Goal: Transaction & Acquisition: Book appointment/travel/reservation

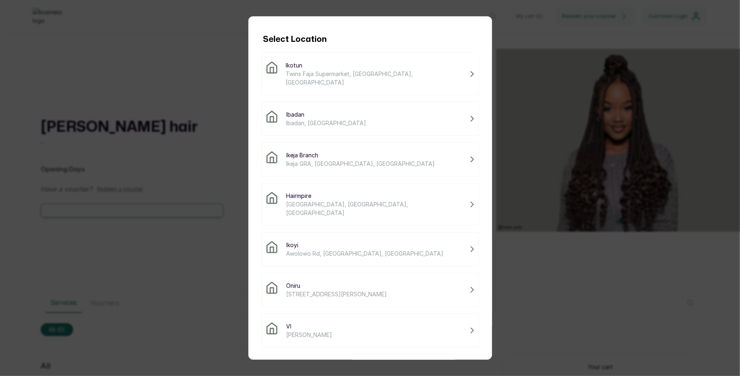
scroll to position [24, 0]
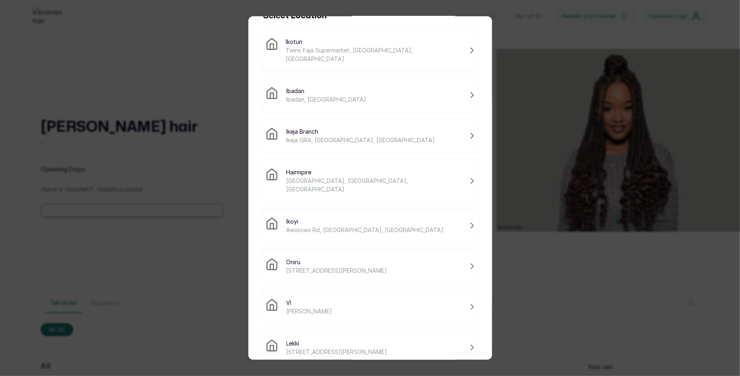
click at [305, 330] on div "Lekki 14 Adeola Hopewell St, Eti-Osa 101241, Lagos" at bounding box center [370, 347] width 217 height 34
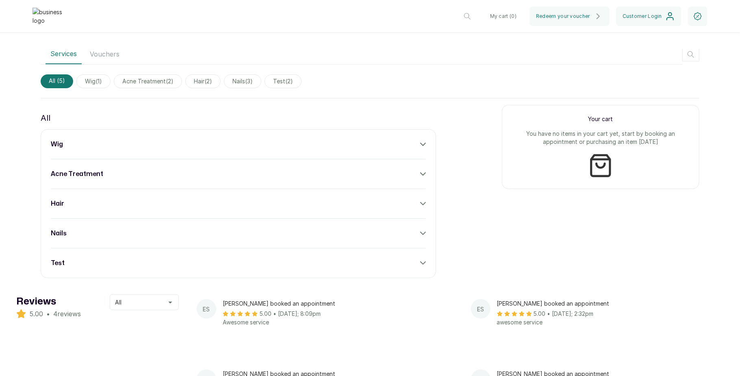
scroll to position [272, 0]
click at [408, 147] on div "wig" at bounding box center [238, 142] width 375 height 10
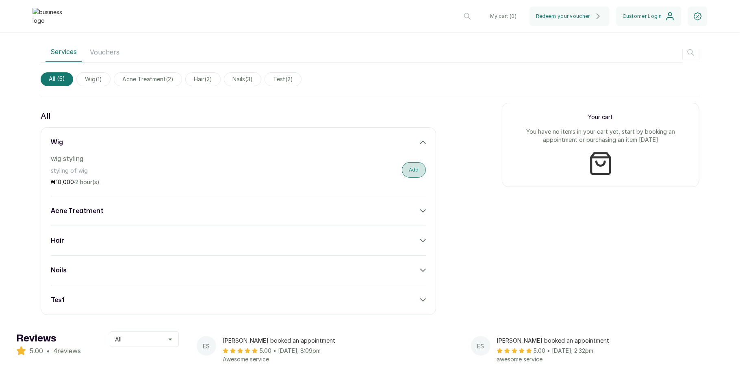
click at [410, 173] on button "Add" at bounding box center [414, 169] width 24 height 15
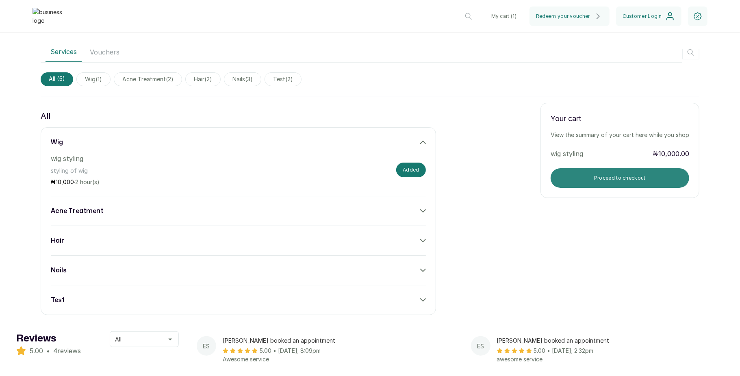
click at [580, 178] on button "Proceed to checkout" at bounding box center [619, 177] width 138 height 19
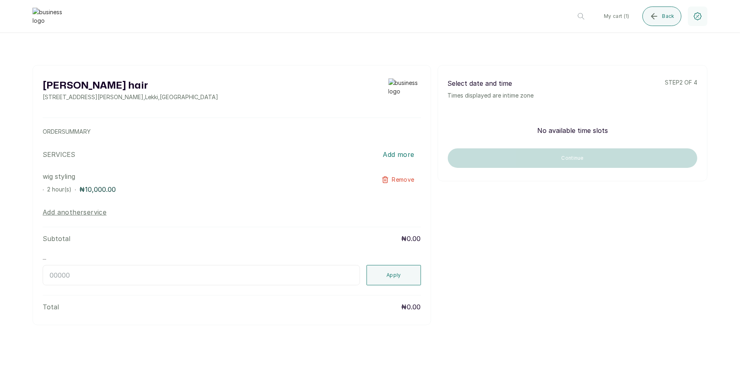
scroll to position [0, 0]
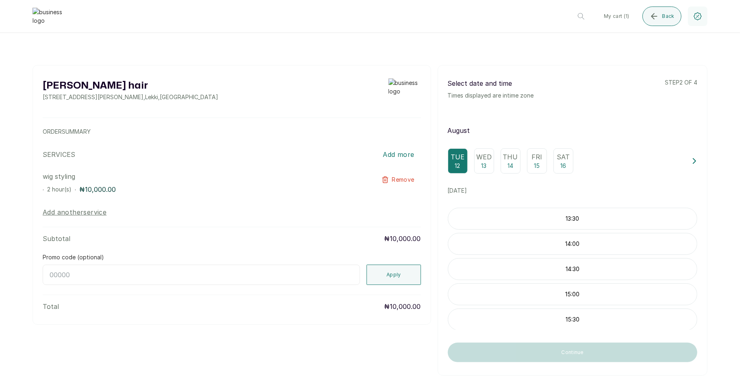
click at [534, 223] on p "13:30" at bounding box center [572, 218] width 249 height 8
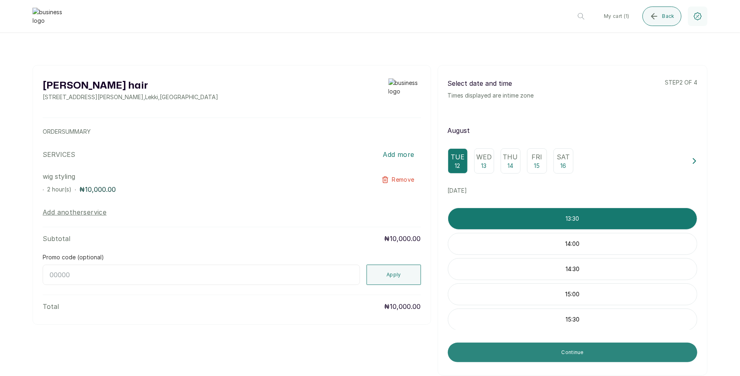
click at [571, 355] on button "Continue" at bounding box center [572, 351] width 249 height 19
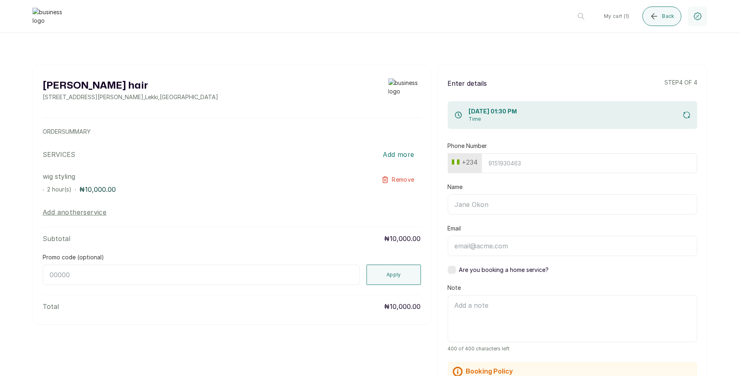
click at [504, 161] on input "Phone Number" at bounding box center [589, 163] width 216 height 20
type input "7017036881"
type input "Timilehin Shoberu"
type input "timilehinshoberu5@gmail.com"
type input "Timi"
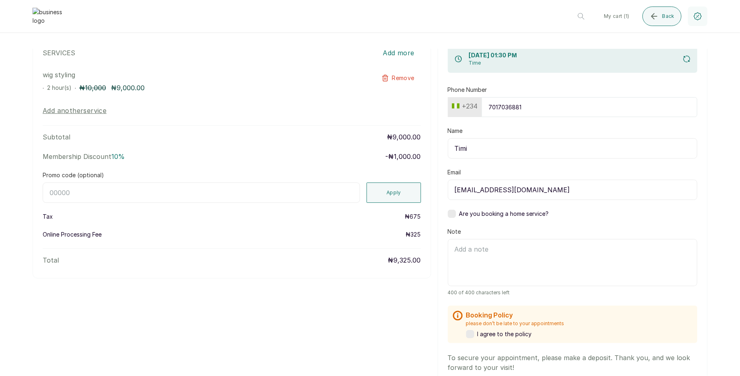
scroll to position [103, 0]
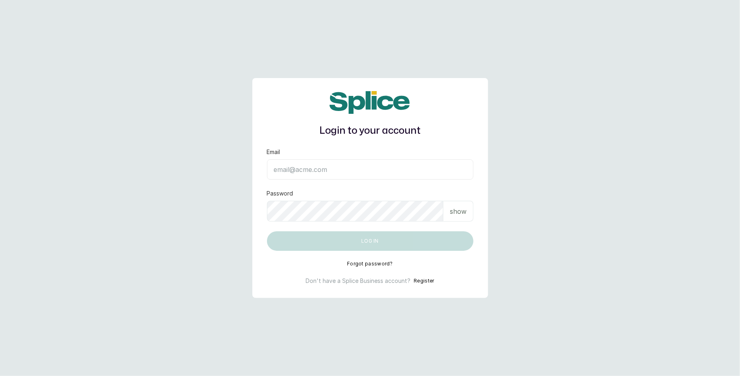
click at [344, 168] on input "Email" at bounding box center [370, 169] width 206 height 20
type input "lovedive948@gmail.com"
click at [463, 212] on p "show" at bounding box center [458, 211] width 17 height 10
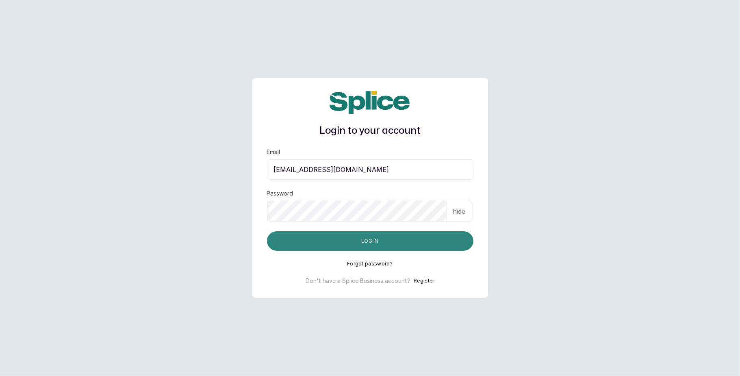
click at [402, 236] on button "Log in" at bounding box center [370, 240] width 206 height 19
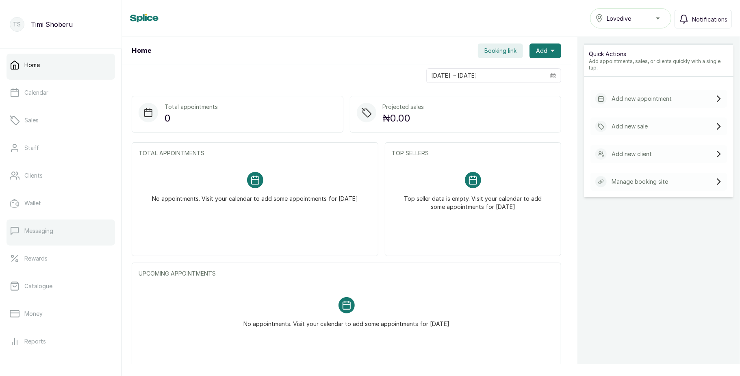
scroll to position [91, 0]
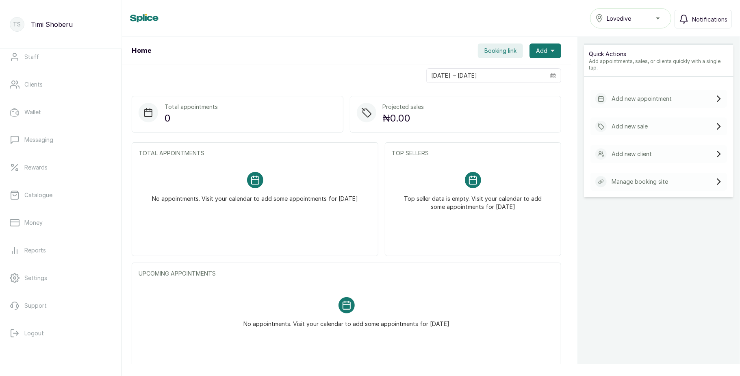
click at [648, 15] on div "Lovedive" at bounding box center [630, 18] width 71 height 10
click at [621, 64] on li "VI" at bounding box center [630, 71] width 81 height 16
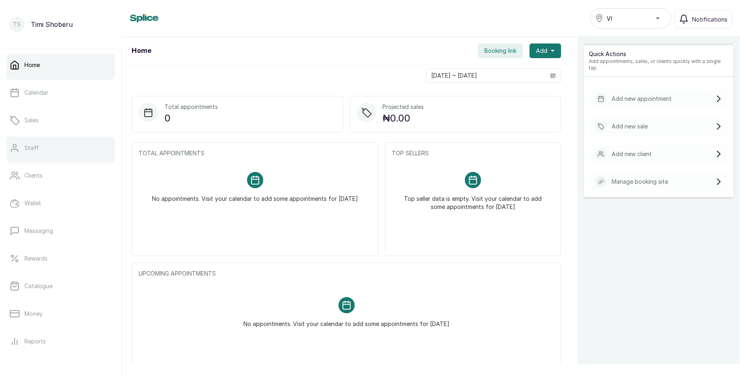
scroll to position [91, 0]
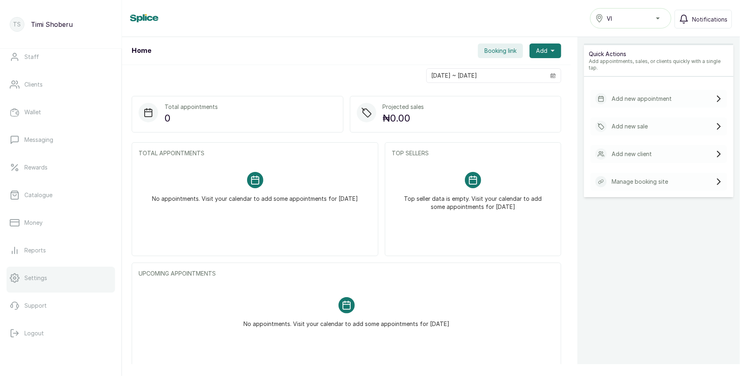
click at [16, 289] on div at bounding box center [60, 290] width 108 height 3
click at [51, 282] on link "Settings" at bounding box center [60, 277] width 108 height 23
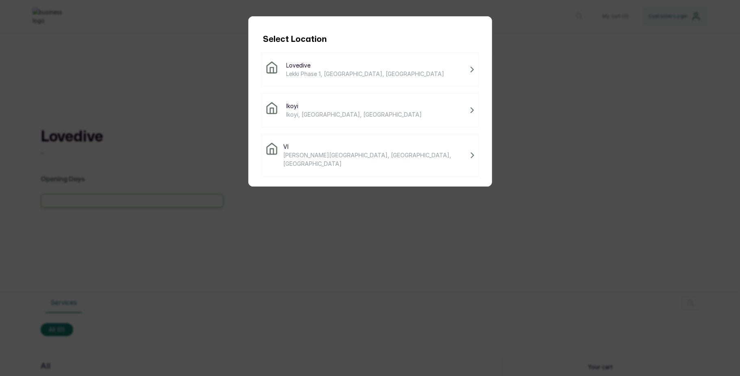
click at [335, 152] on span "[PERSON_NAME][GEOGRAPHIC_DATA], [GEOGRAPHIC_DATA], [GEOGRAPHIC_DATA]" at bounding box center [375, 159] width 184 height 17
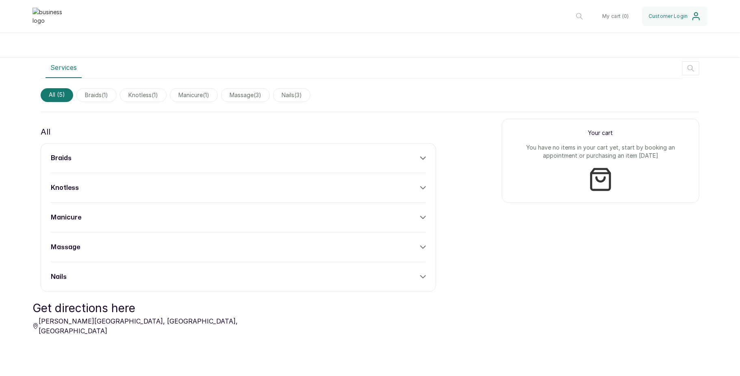
scroll to position [236, 0]
click at [389, 162] on div "braids knotless manicure massage nails" at bounding box center [238, 216] width 395 height 149
click at [416, 162] on div "braids" at bounding box center [238, 157] width 375 height 10
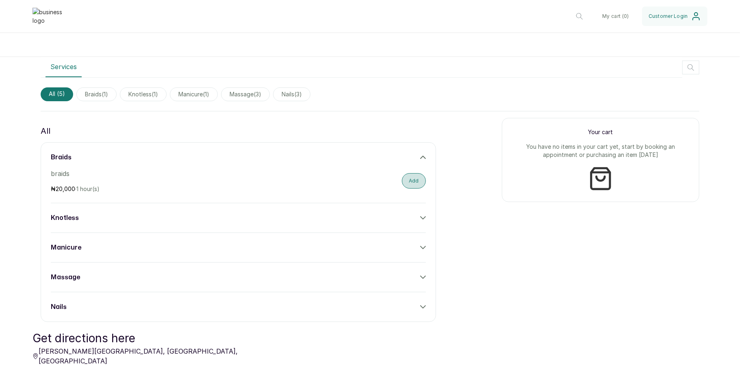
click at [407, 179] on button "Add" at bounding box center [414, 180] width 24 height 15
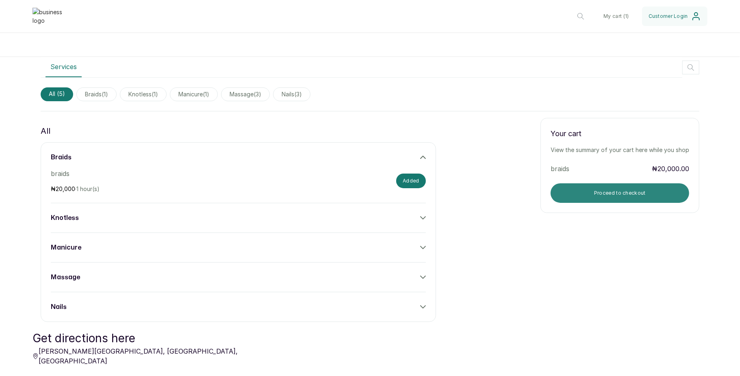
click at [561, 187] on button "Proceed to checkout" at bounding box center [619, 192] width 138 height 19
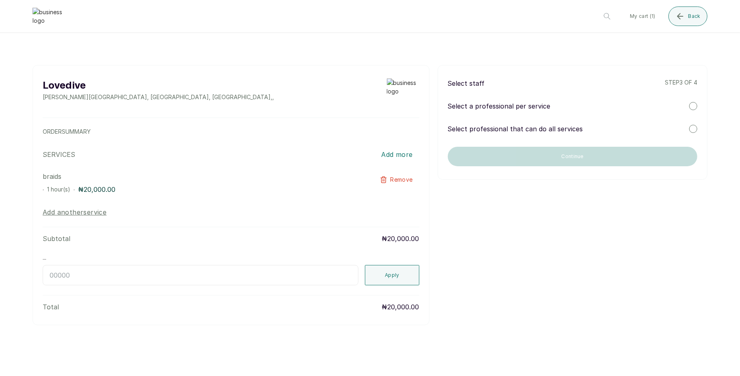
scroll to position [0, 0]
click at [696, 104] on div at bounding box center [693, 106] width 8 height 8
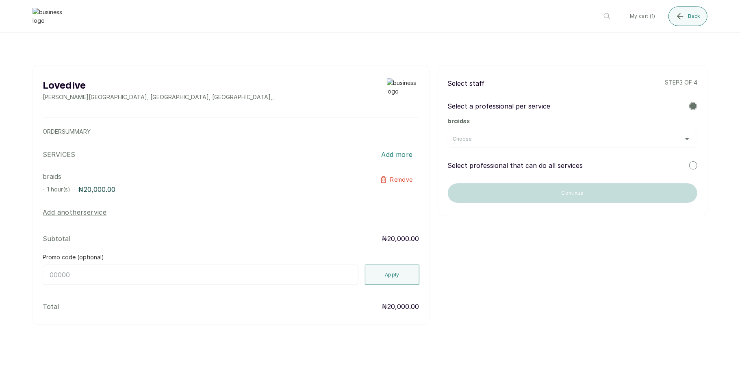
click at [678, 135] on div "Choose" at bounding box center [572, 138] width 249 height 19
click at [679, 137] on div "Choose" at bounding box center [572, 139] width 239 height 6
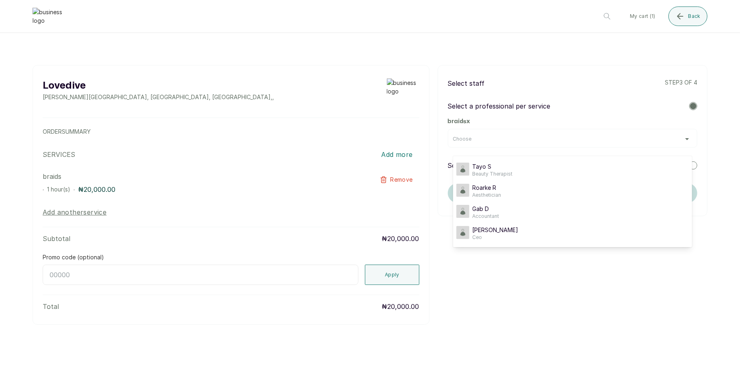
click at [679, 137] on div "Choose" at bounding box center [572, 139] width 239 height 6
